Goal: Navigation & Orientation: Find specific page/section

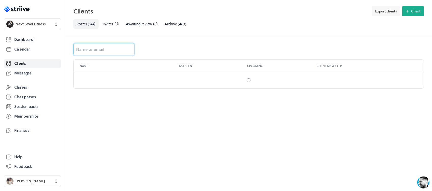
click at [102, 51] on input at bounding box center [103, 49] width 61 height 12
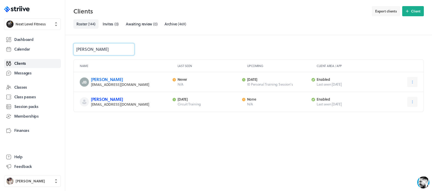
type input "[PERSON_NAME]"
click at [102, 100] on link "[PERSON_NAME]" at bounding box center [107, 99] width 32 height 6
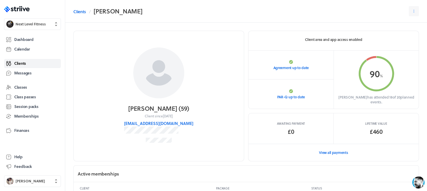
click at [32, 61] on link "Clients" at bounding box center [32, 63] width 57 height 9
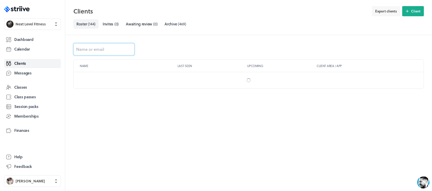
click at [109, 49] on input at bounding box center [103, 49] width 61 height 12
type input "a"
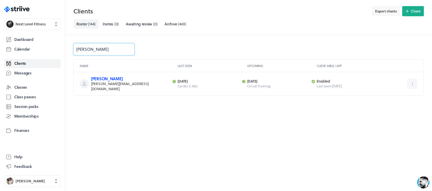
type input "[PERSON_NAME]"
click at [115, 81] on link "[PERSON_NAME]" at bounding box center [107, 79] width 32 height 6
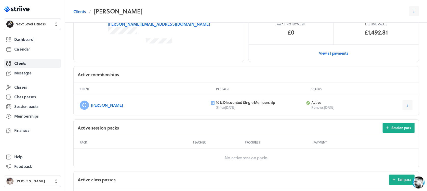
scroll to position [102, 0]
